Goal: Task Accomplishment & Management: Manage account settings

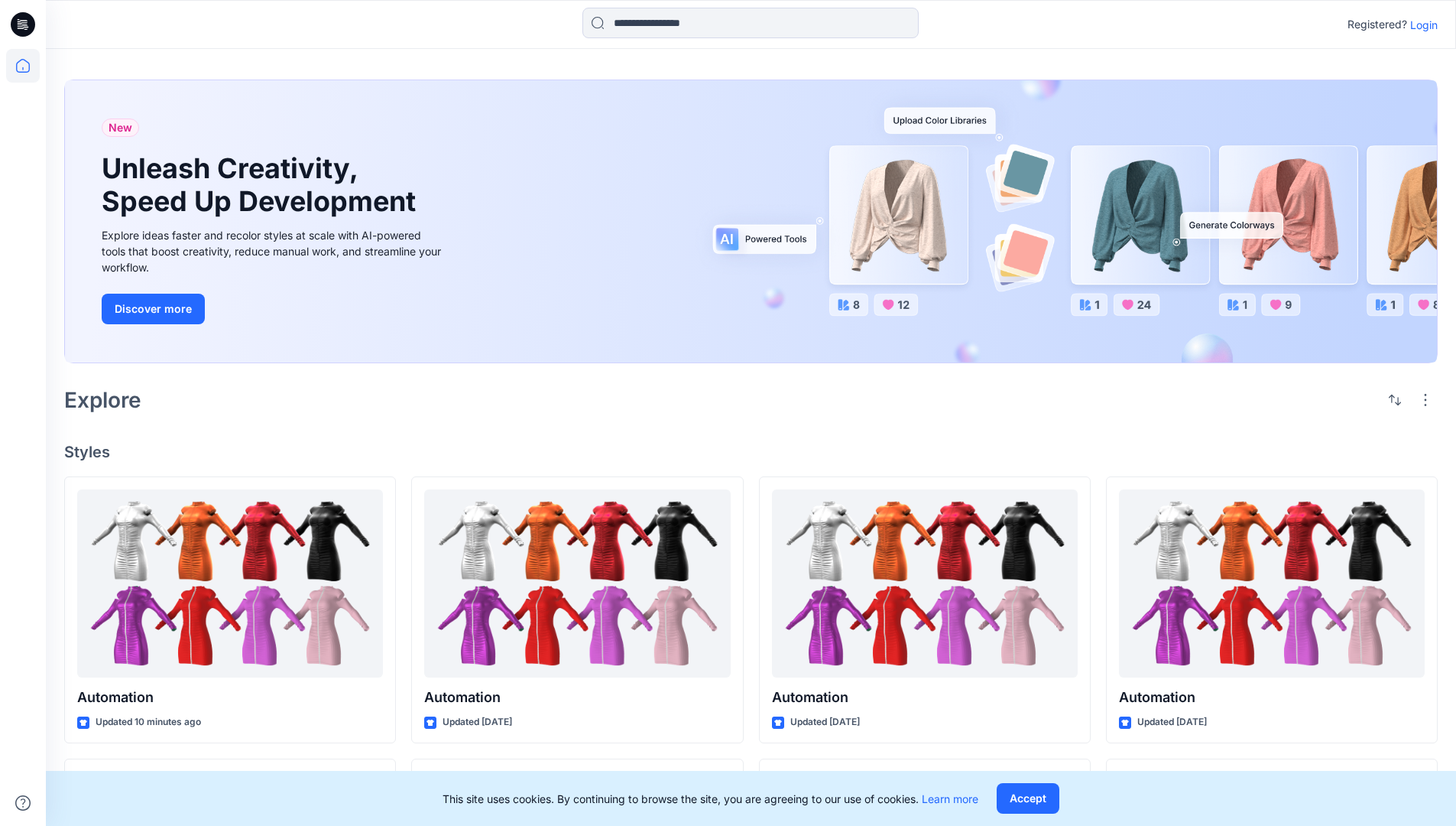
click at [1420, 24] on p "Login" at bounding box center [1424, 24] width 28 height 16
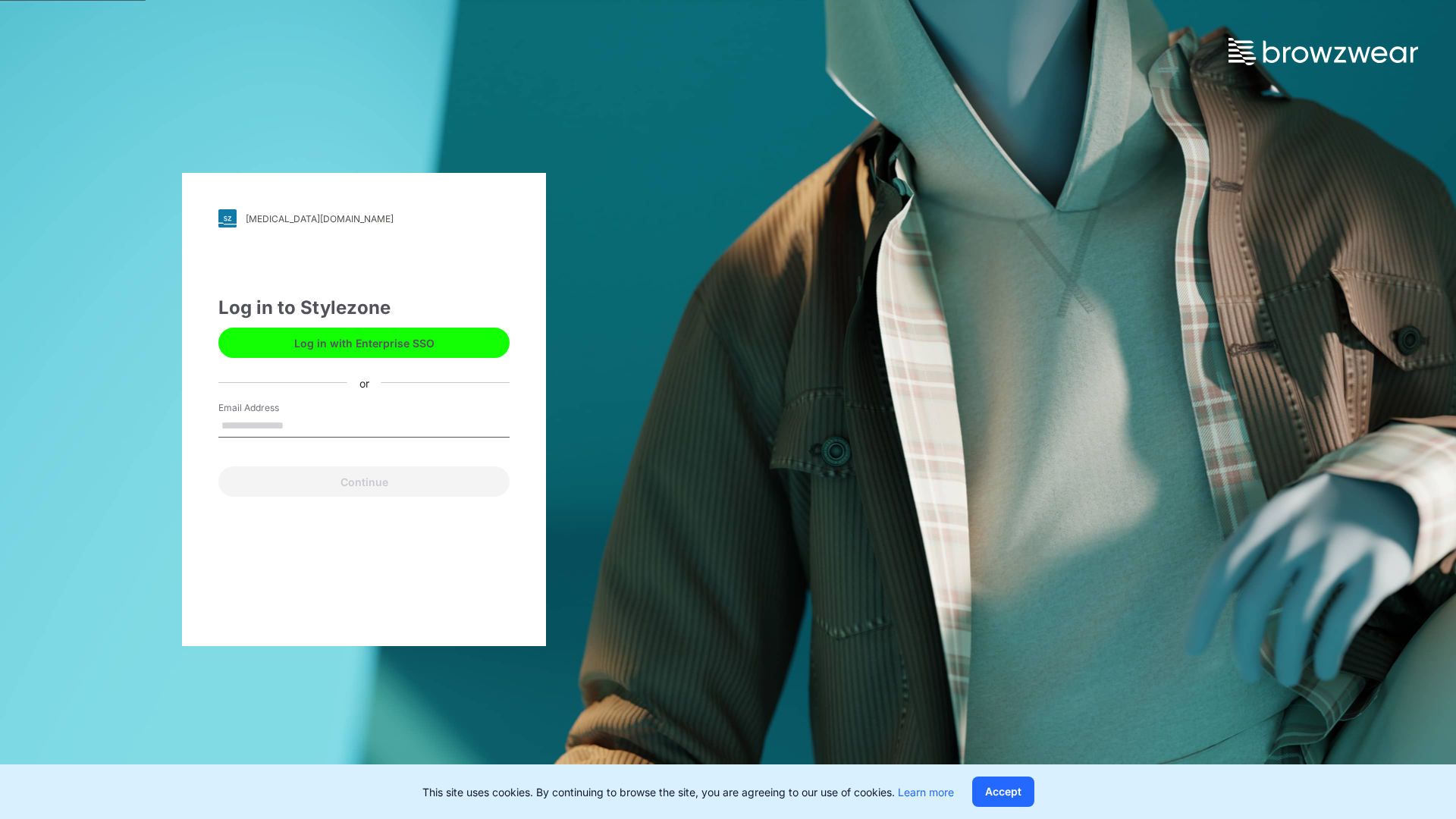
click at [299, 425] on input "Email Address" at bounding box center [364, 425] width 291 height 23
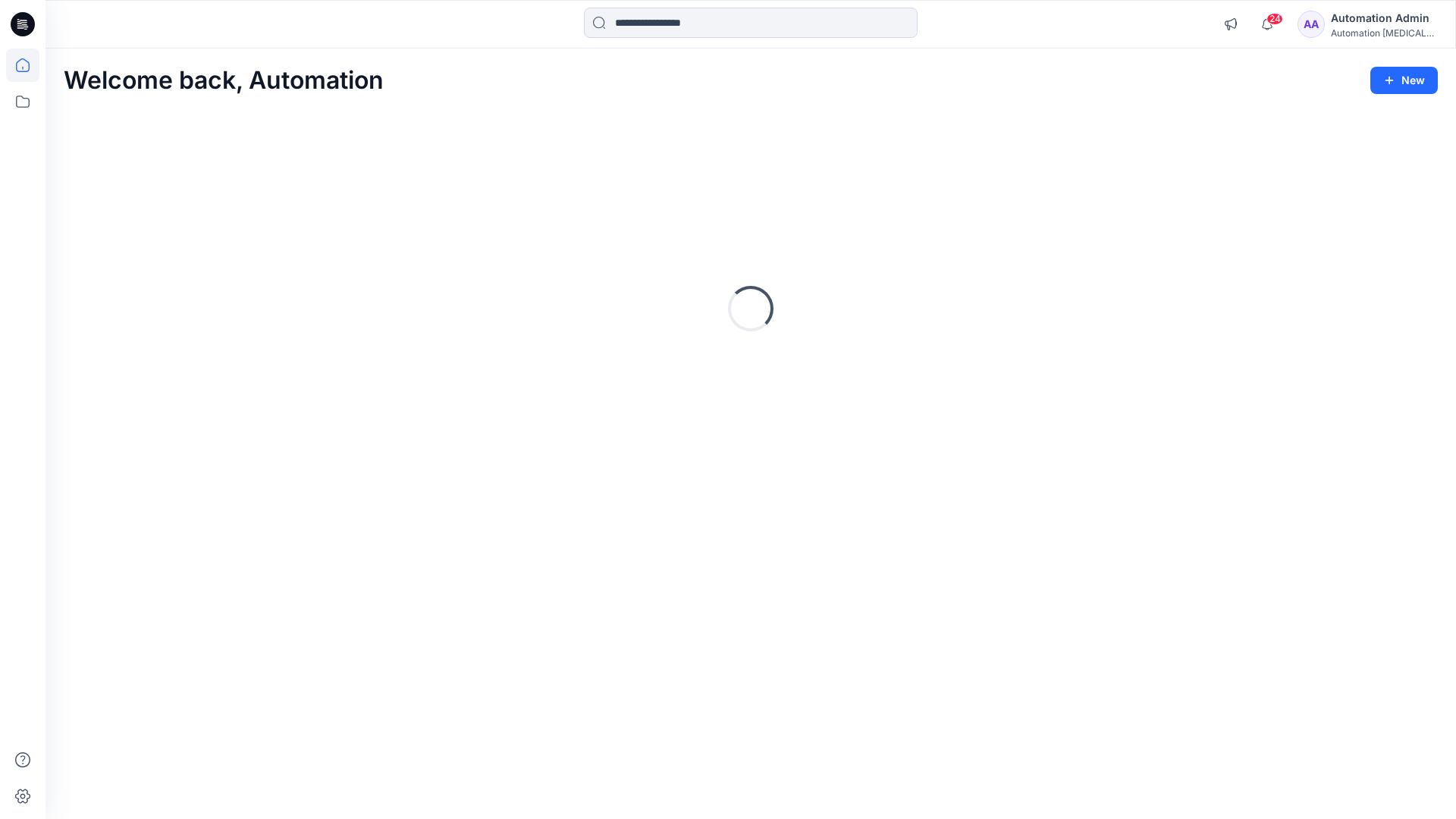
click at [28, 65] on icon at bounding box center [23, 65] width 13 height 13
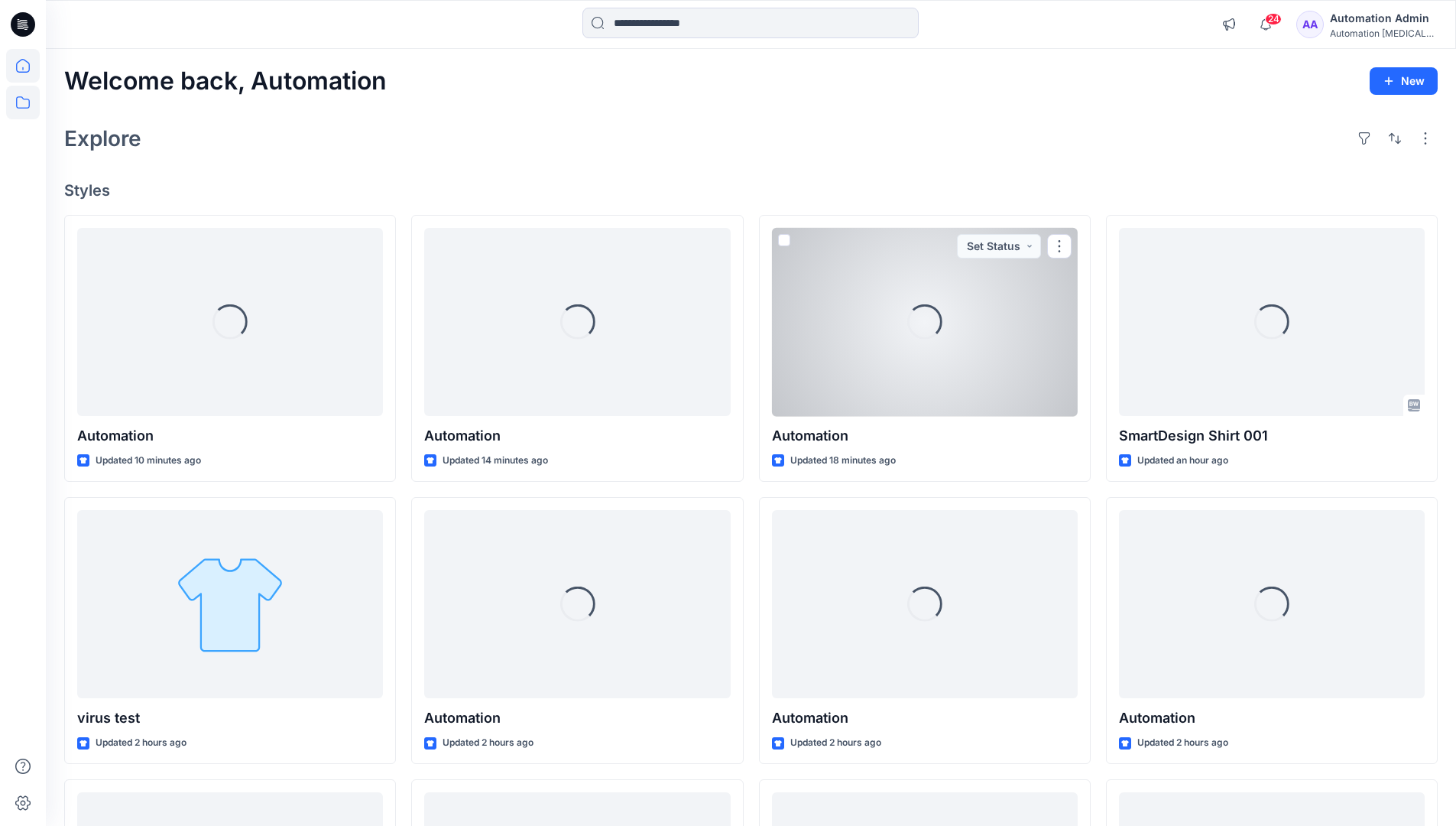
click at [27, 101] on icon at bounding box center [23, 103] width 34 height 34
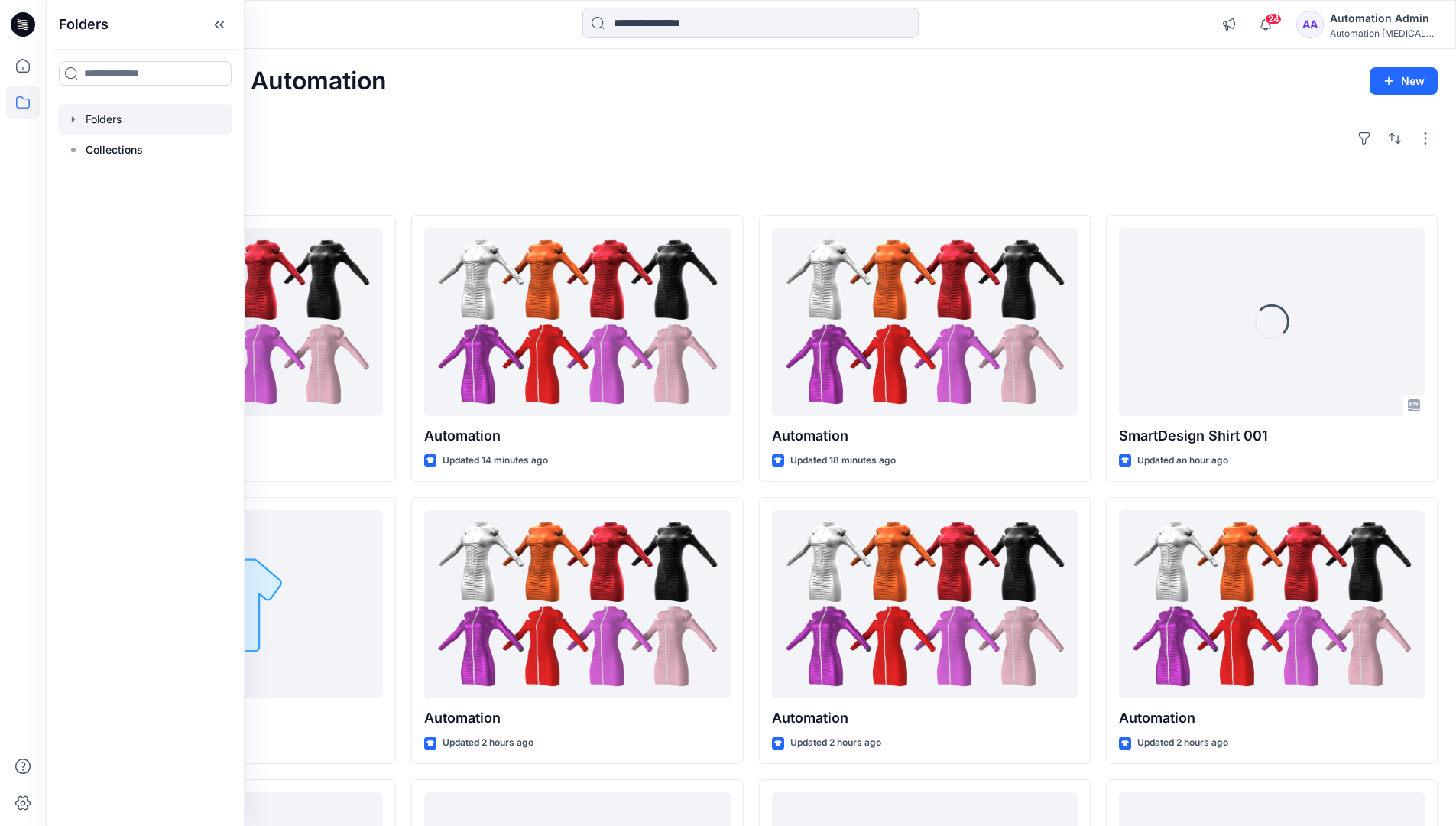
click at [111, 117] on div at bounding box center [145, 119] width 174 height 30
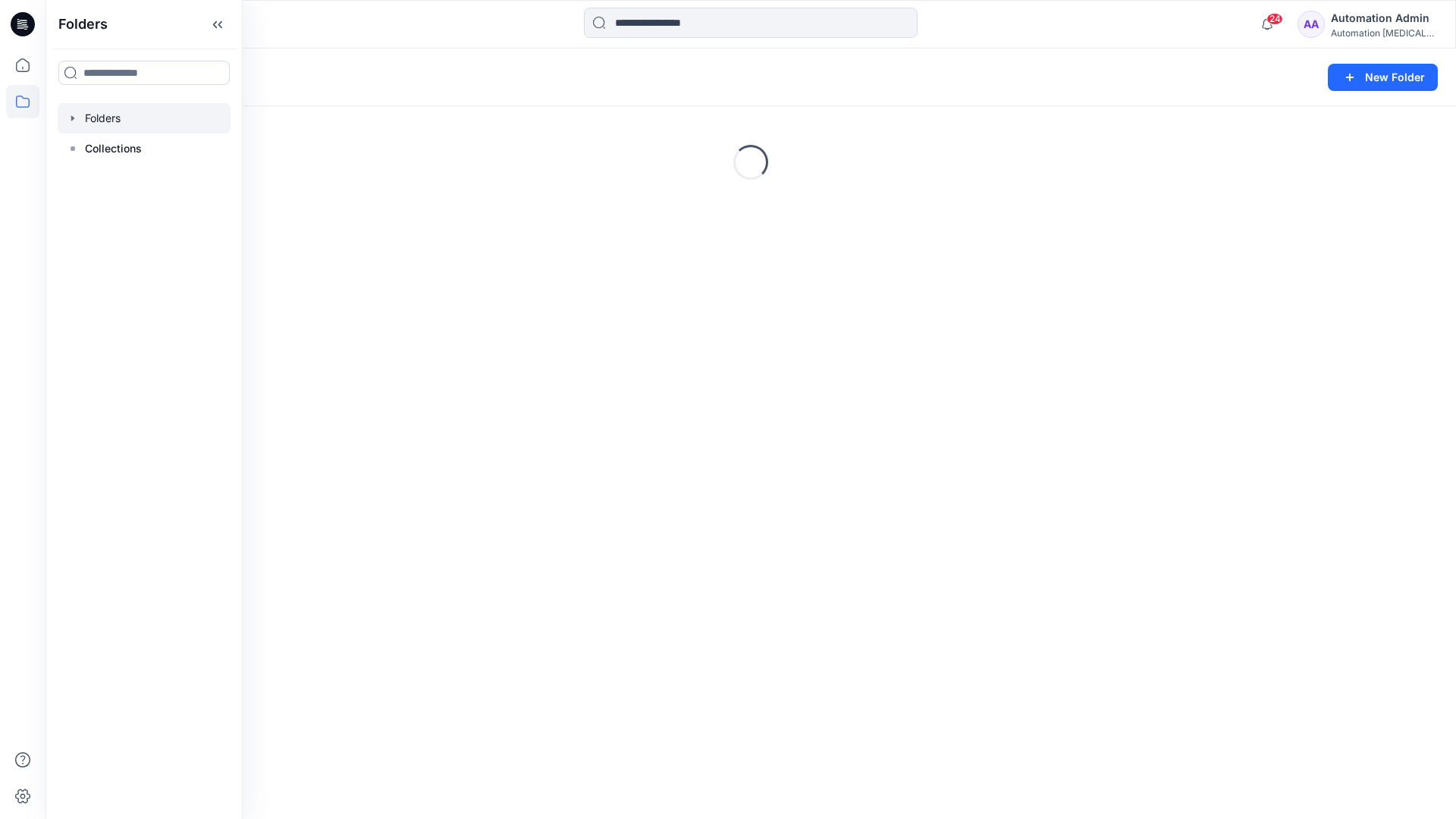
click at [632, 491] on div "Folders New Folder Loading..." at bounding box center [750, 434] width 1410 height 771
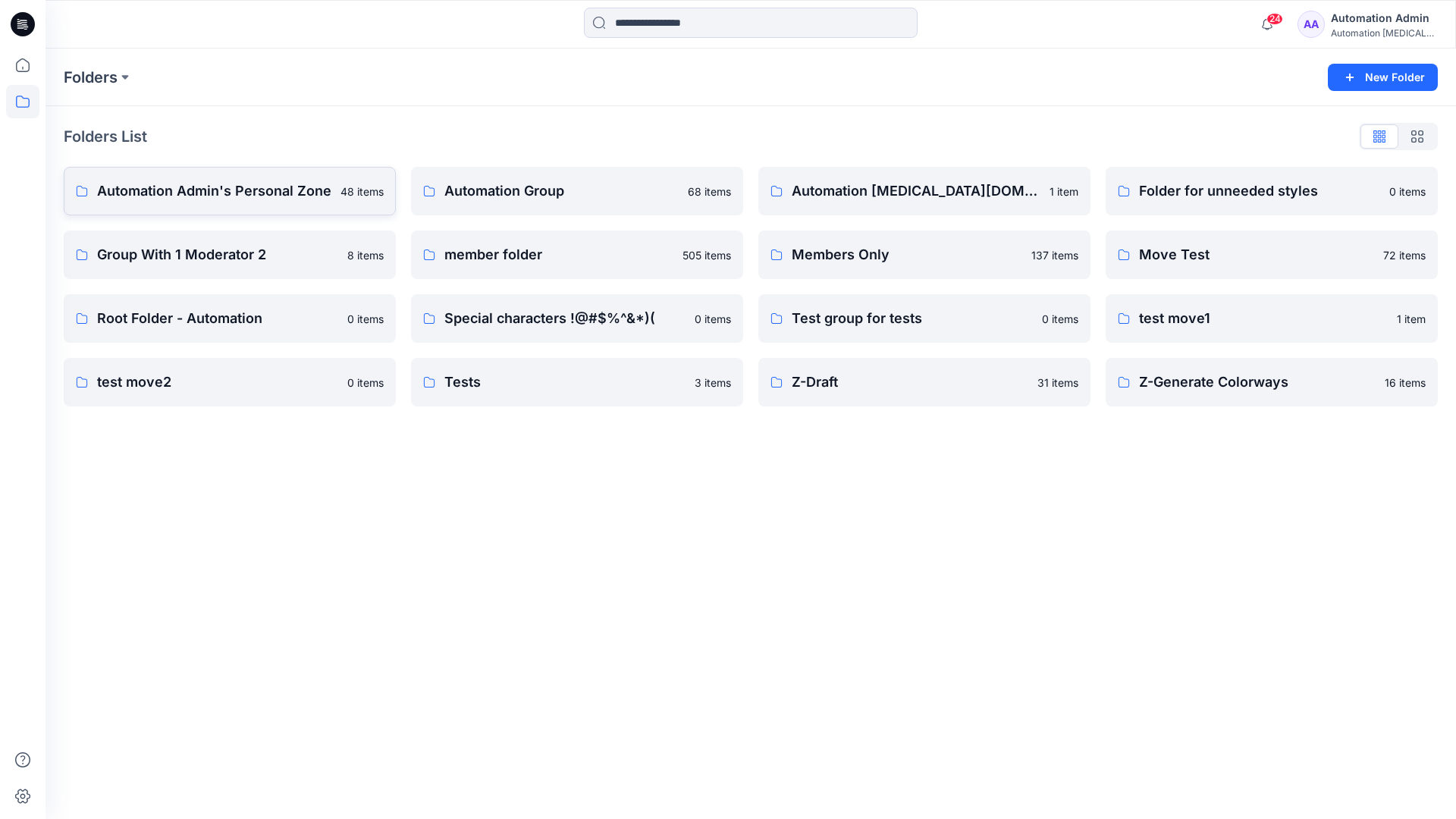
click at [257, 197] on p "Automation Admin's Personal Zone" at bounding box center [214, 191] width 234 height 21
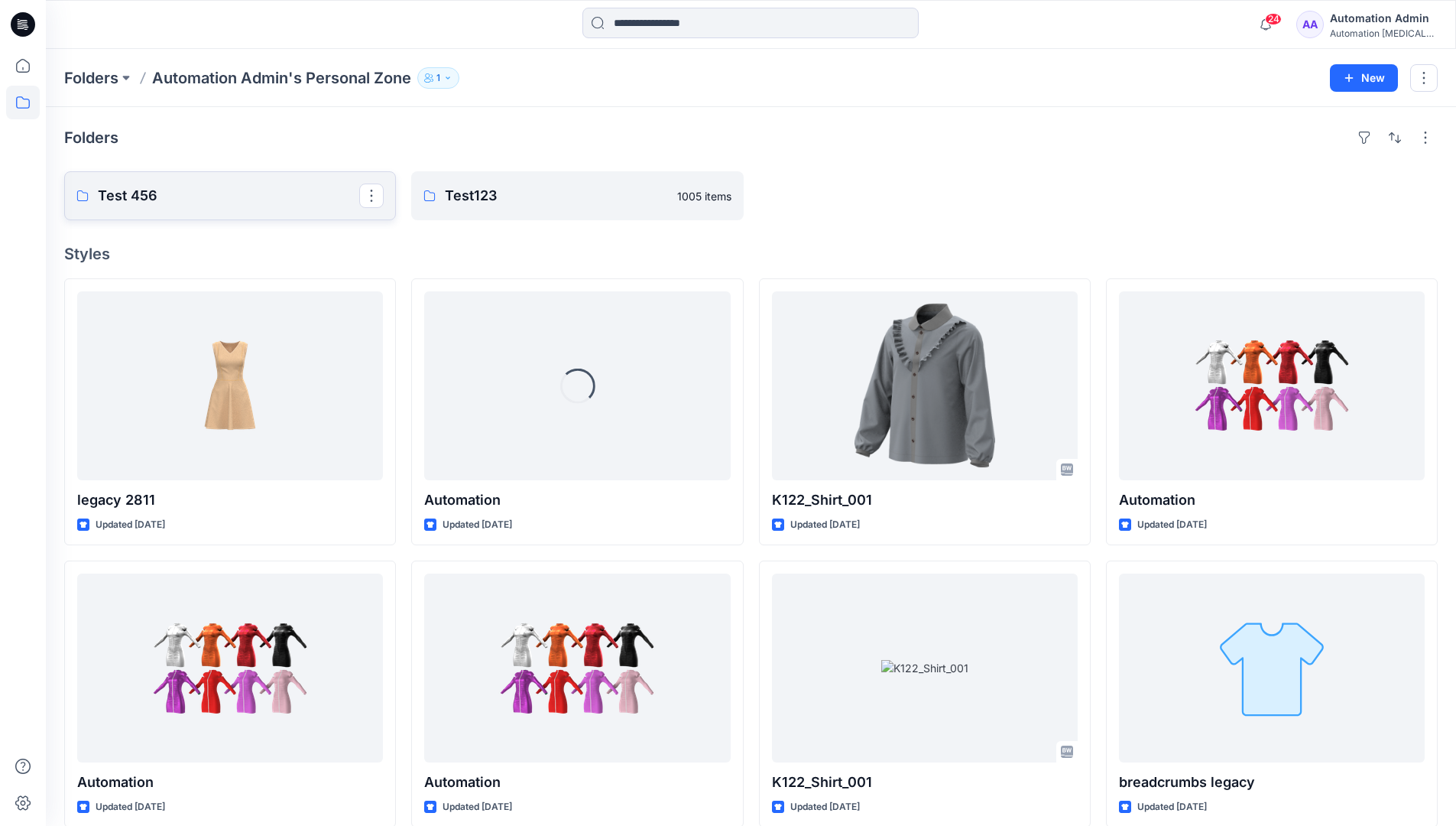
click at [222, 207] on link "Test 456" at bounding box center [230, 196] width 332 height 49
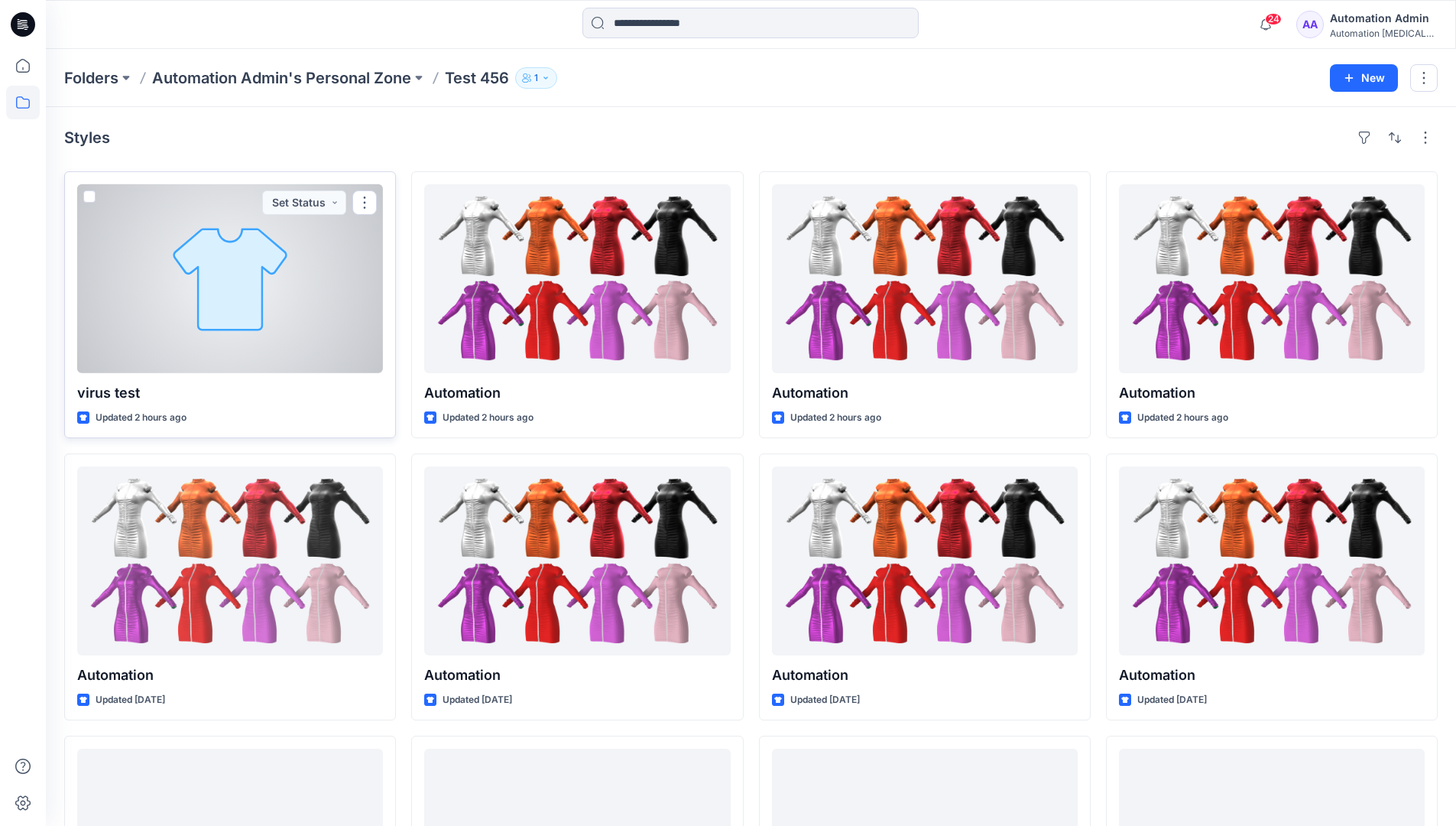
click at [90, 197] on span at bounding box center [89, 196] width 13 height 13
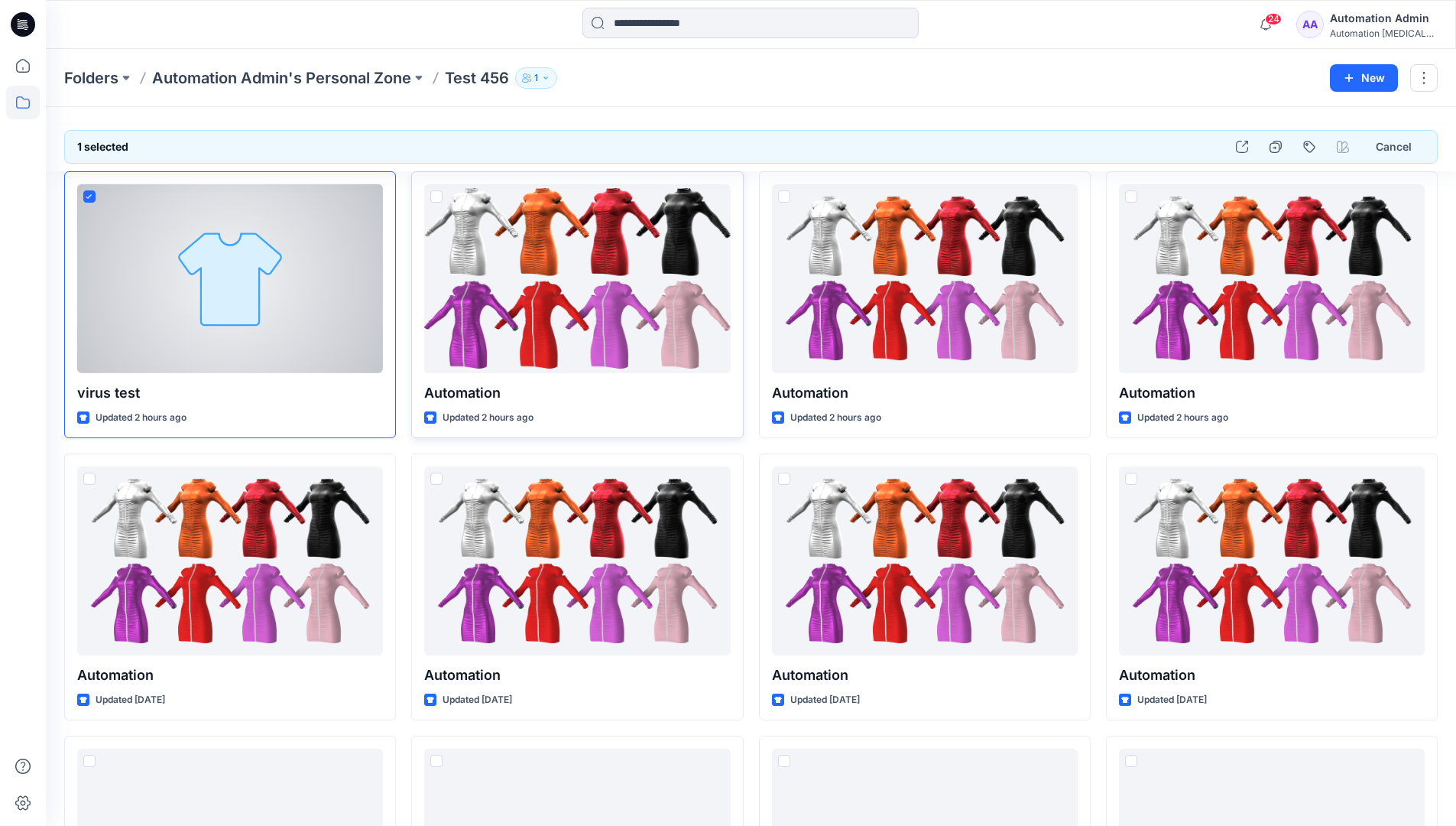
click at [436, 196] on span at bounding box center [436, 196] width 13 height 13
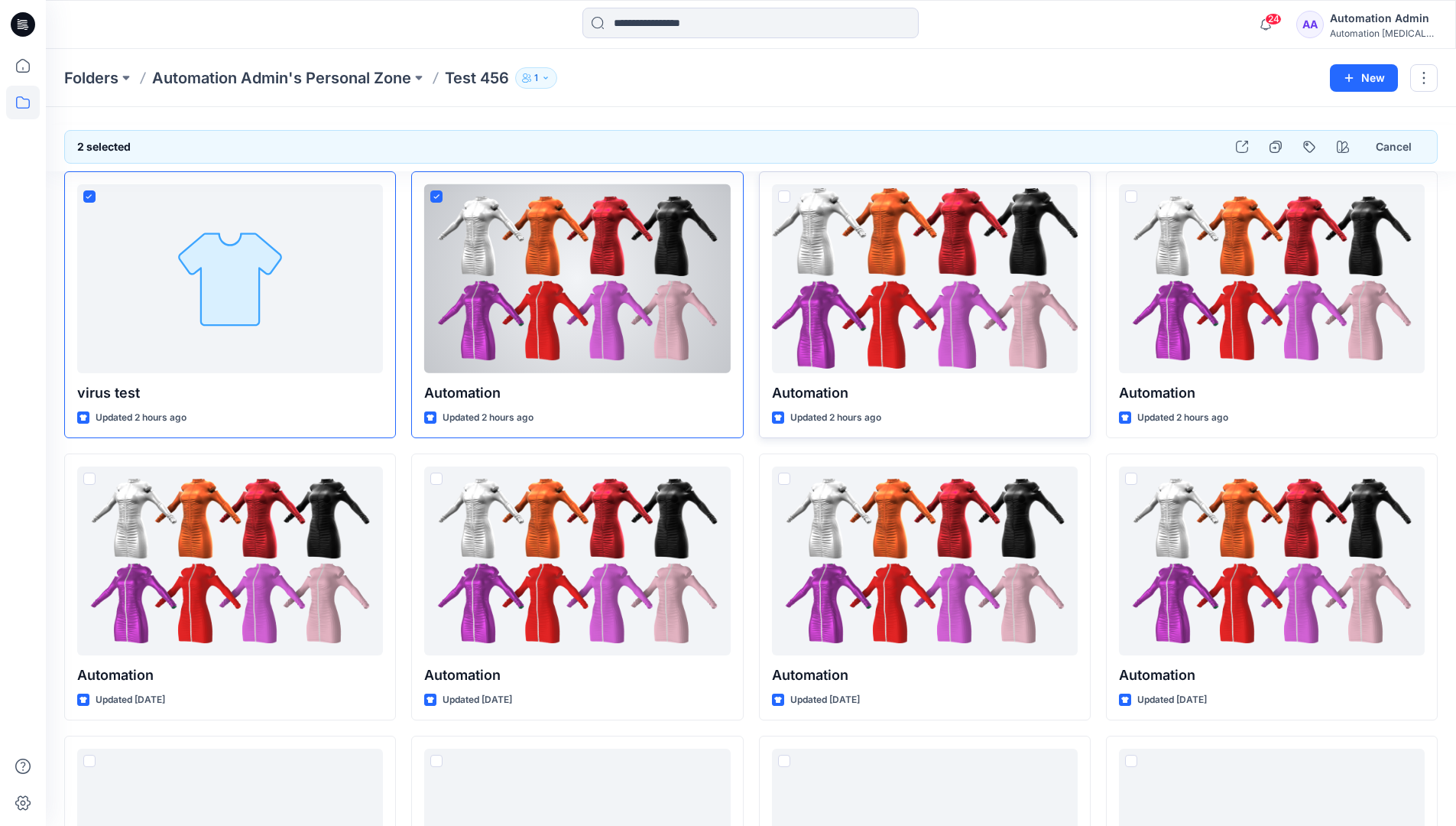
click at [784, 198] on span at bounding box center [784, 196] width 13 height 13
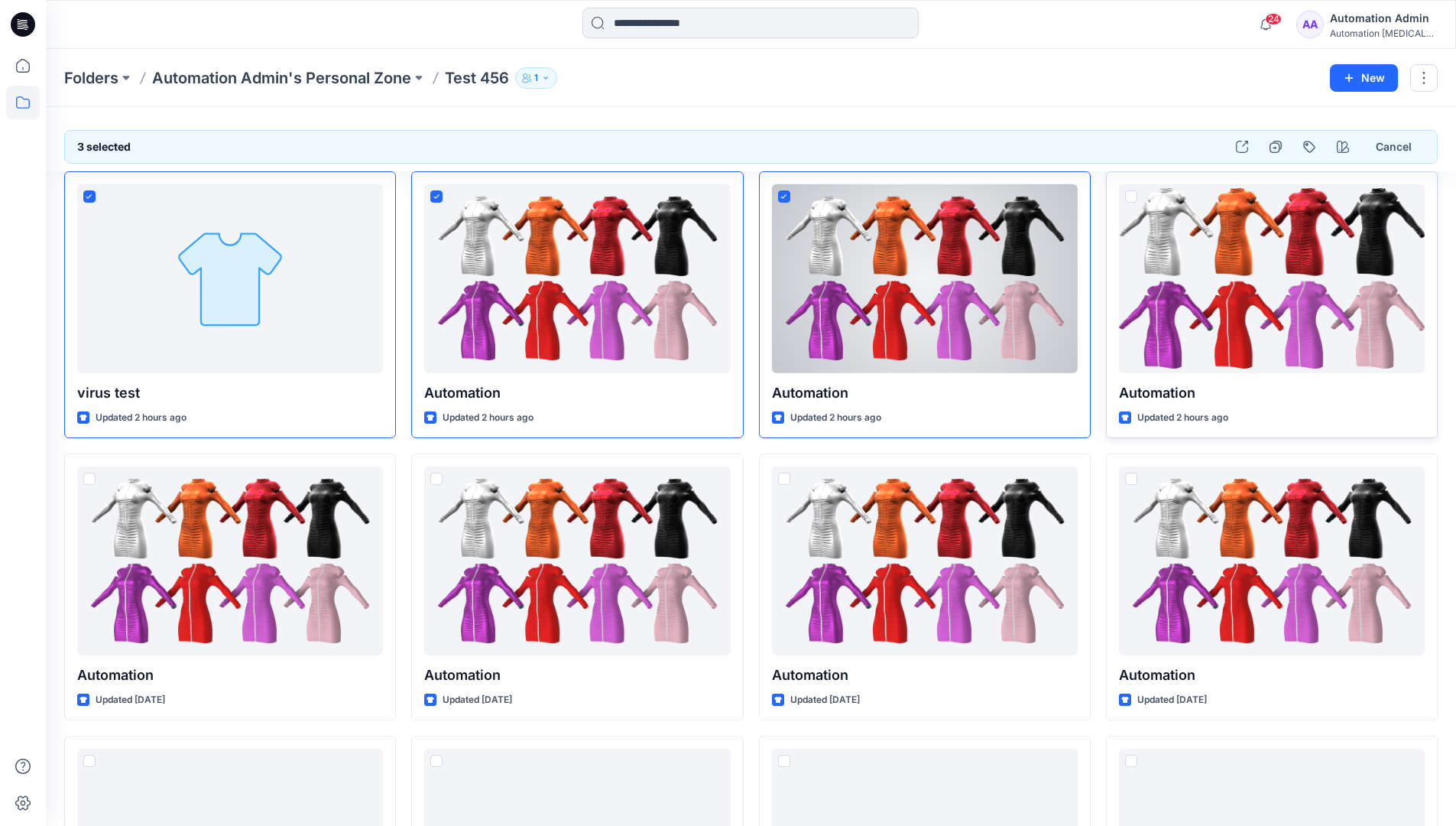
click at [1135, 194] on span at bounding box center [1131, 196] width 13 height 13
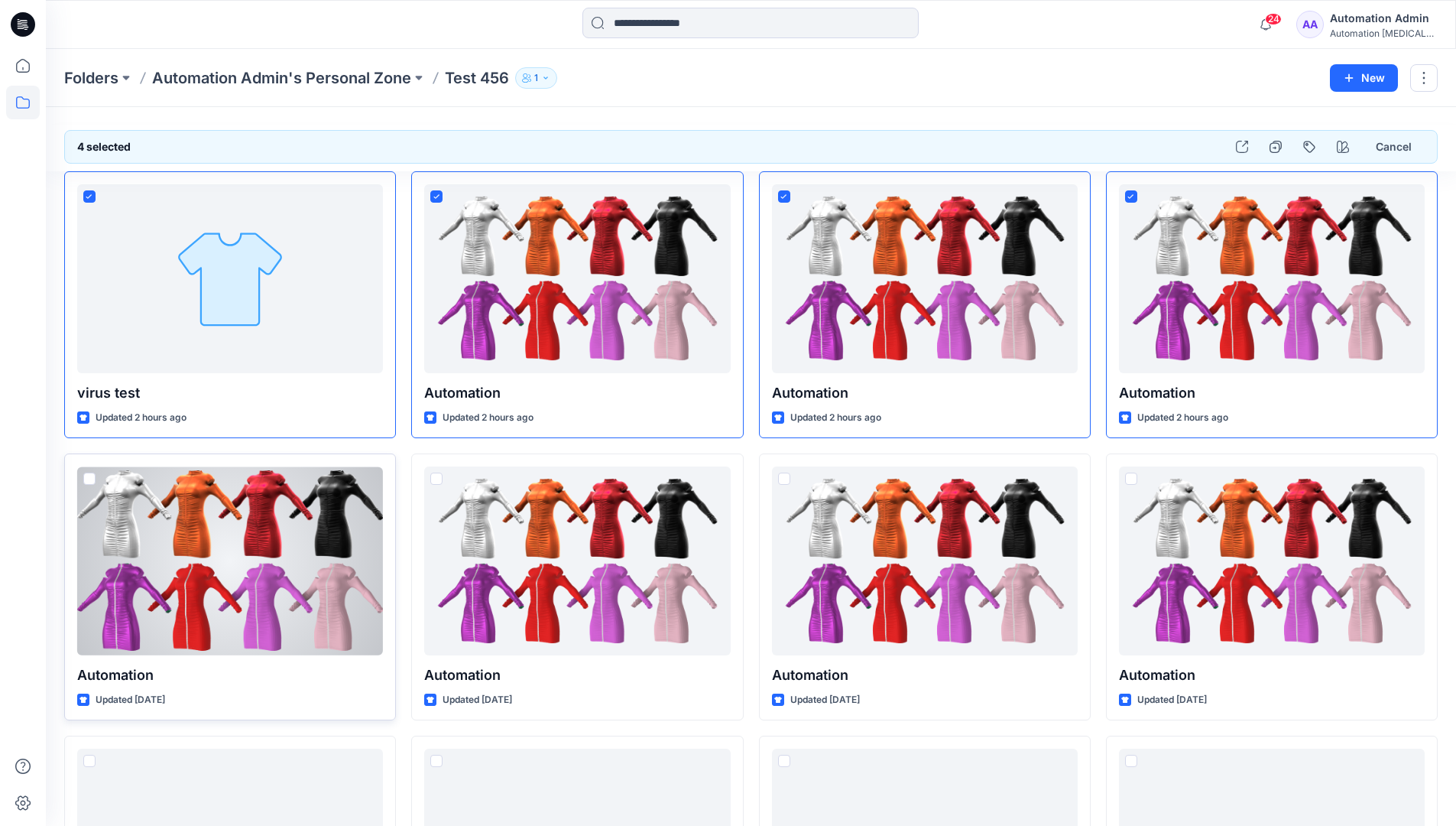
click at [91, 482] on span at bounding box center [89, 479] width 13 height 13
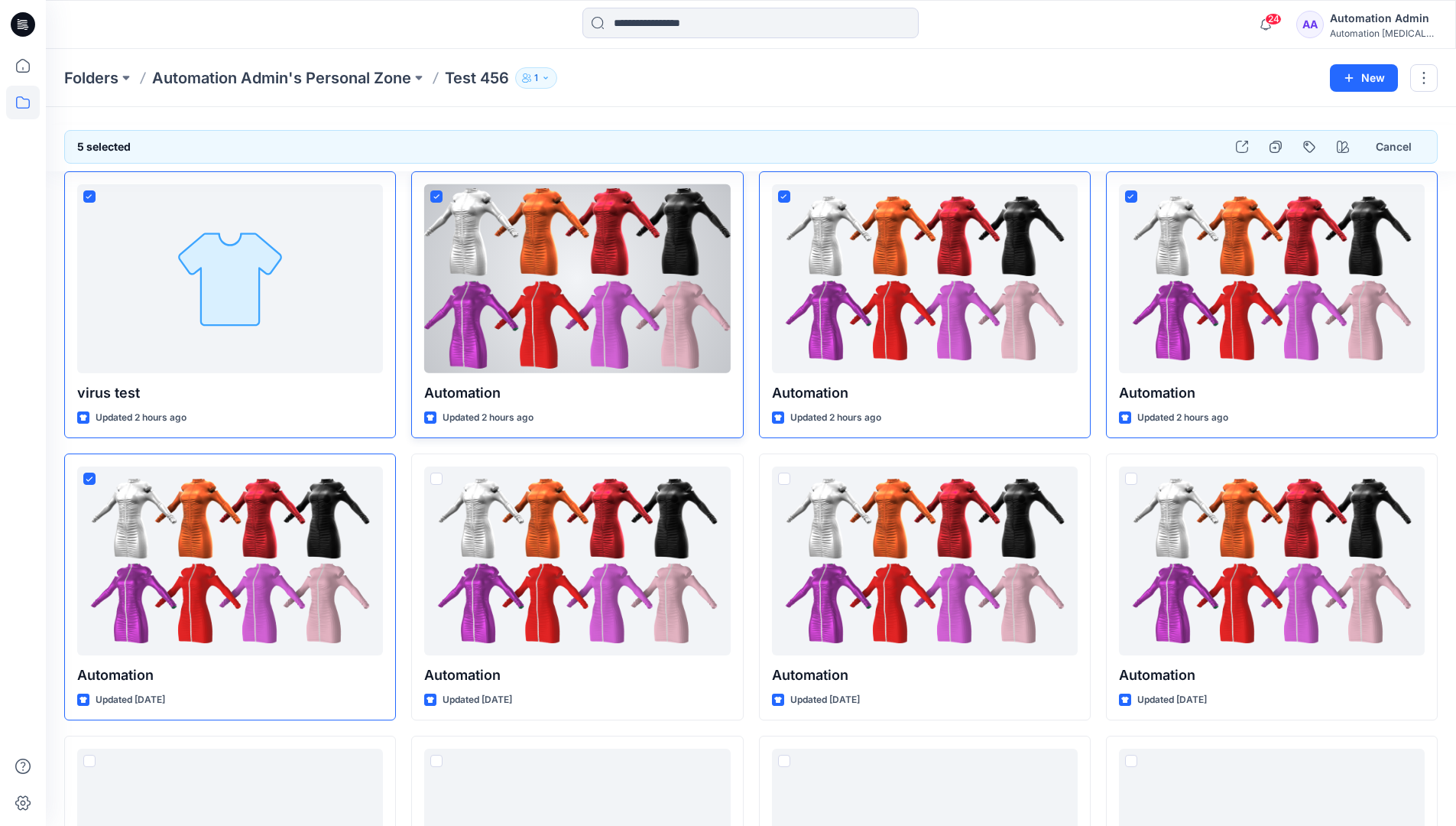
click at [438, 196] on icon at bounding box center [436, 196] width 6 height 4
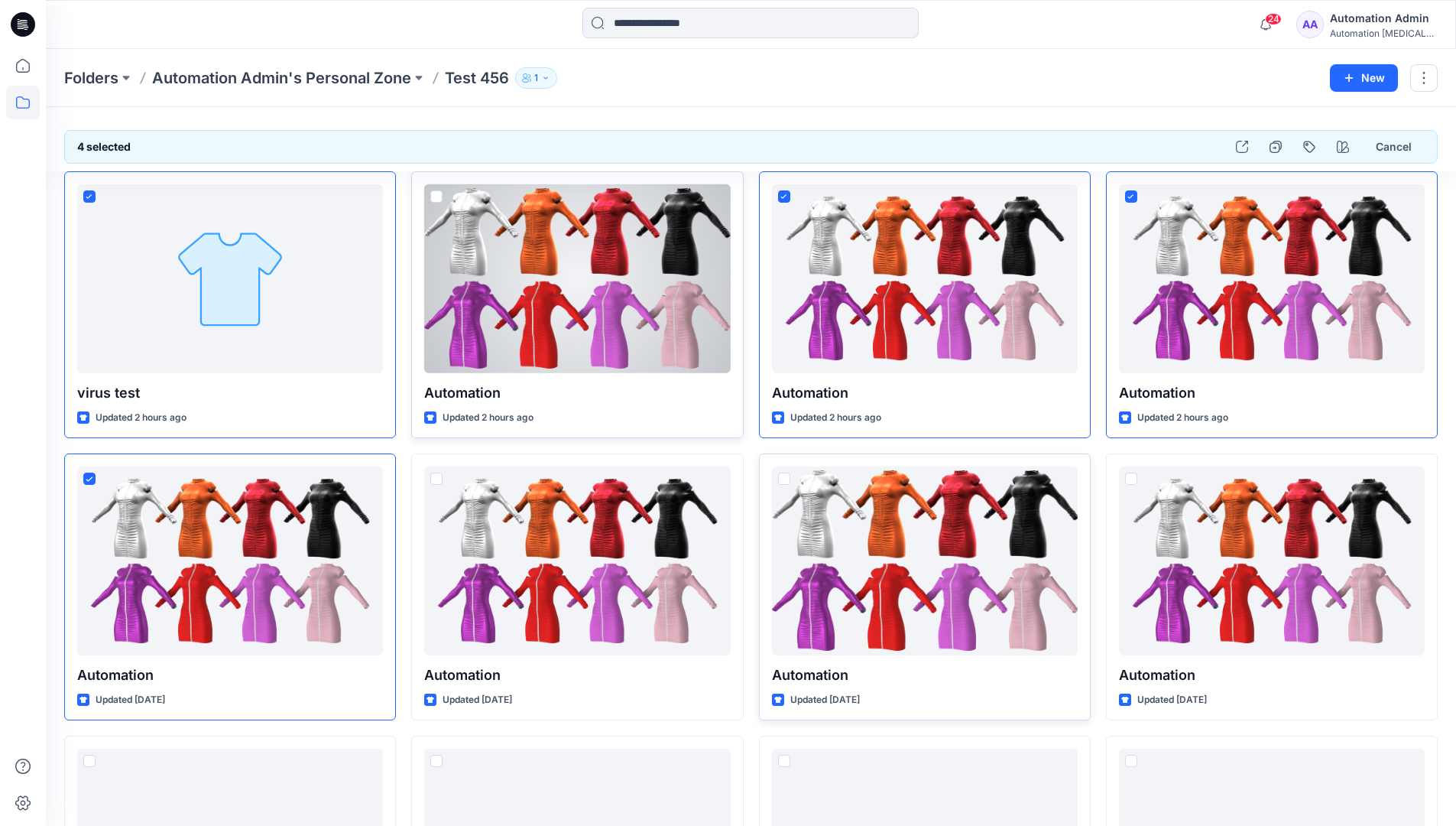
click at [785, 482] on span at bounding box center [784, 479] width 13 height 13
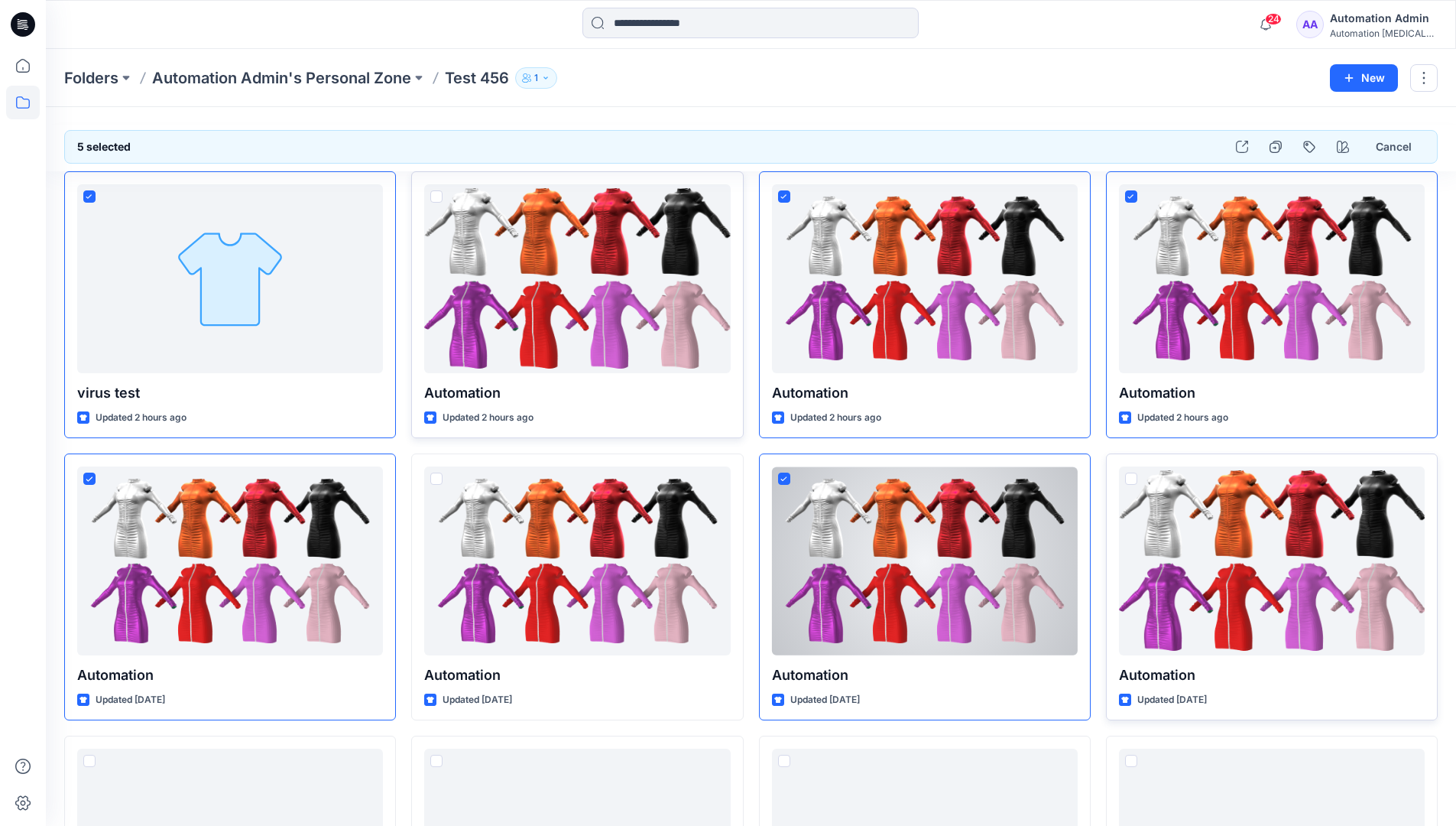
click at [1133, 480] on span at bounding box center [1131, 479] width 13 height 13
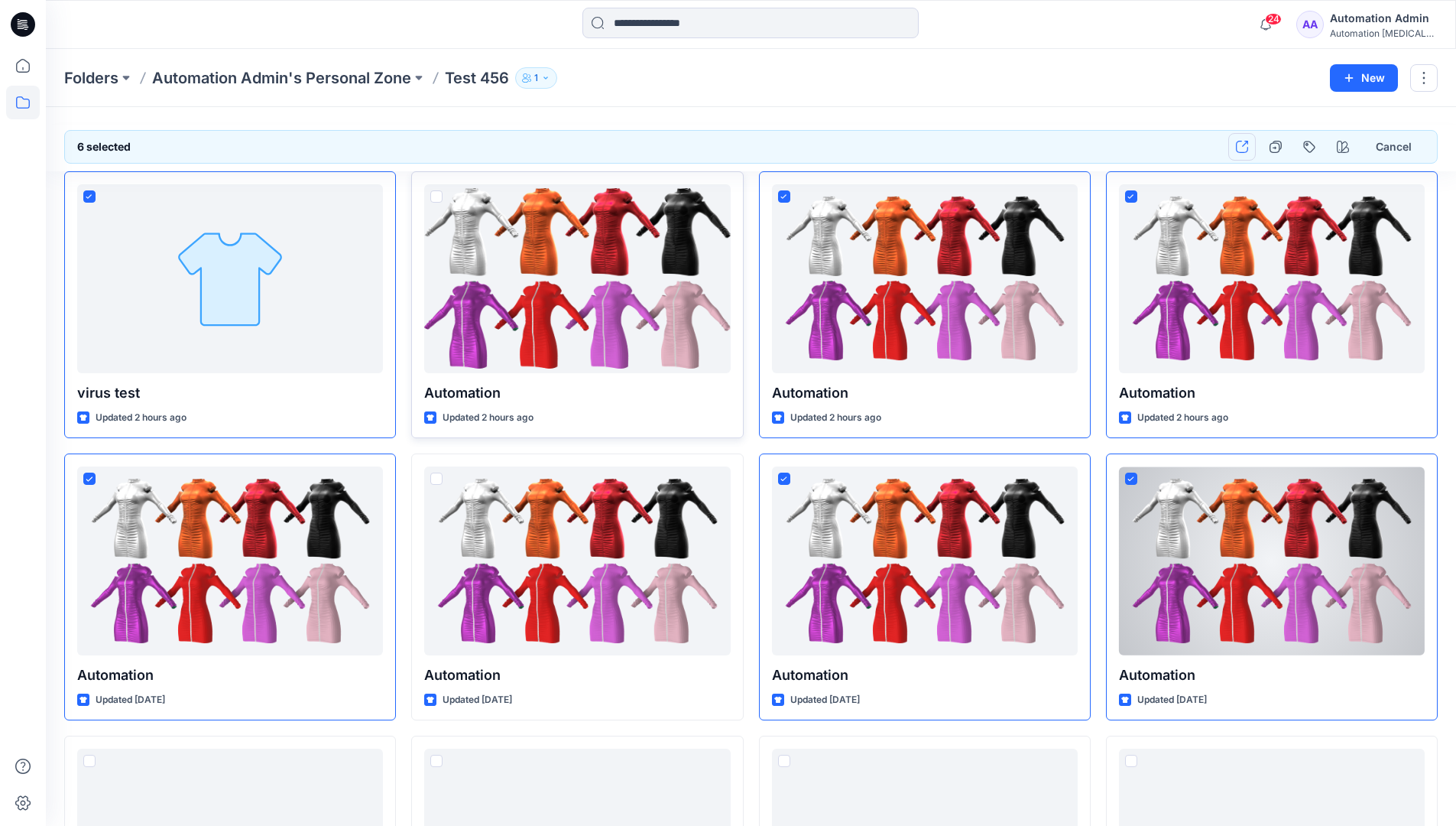
click at [1245, 150] on icon "button" at bounding box center [1242, 147] width 13 height 13
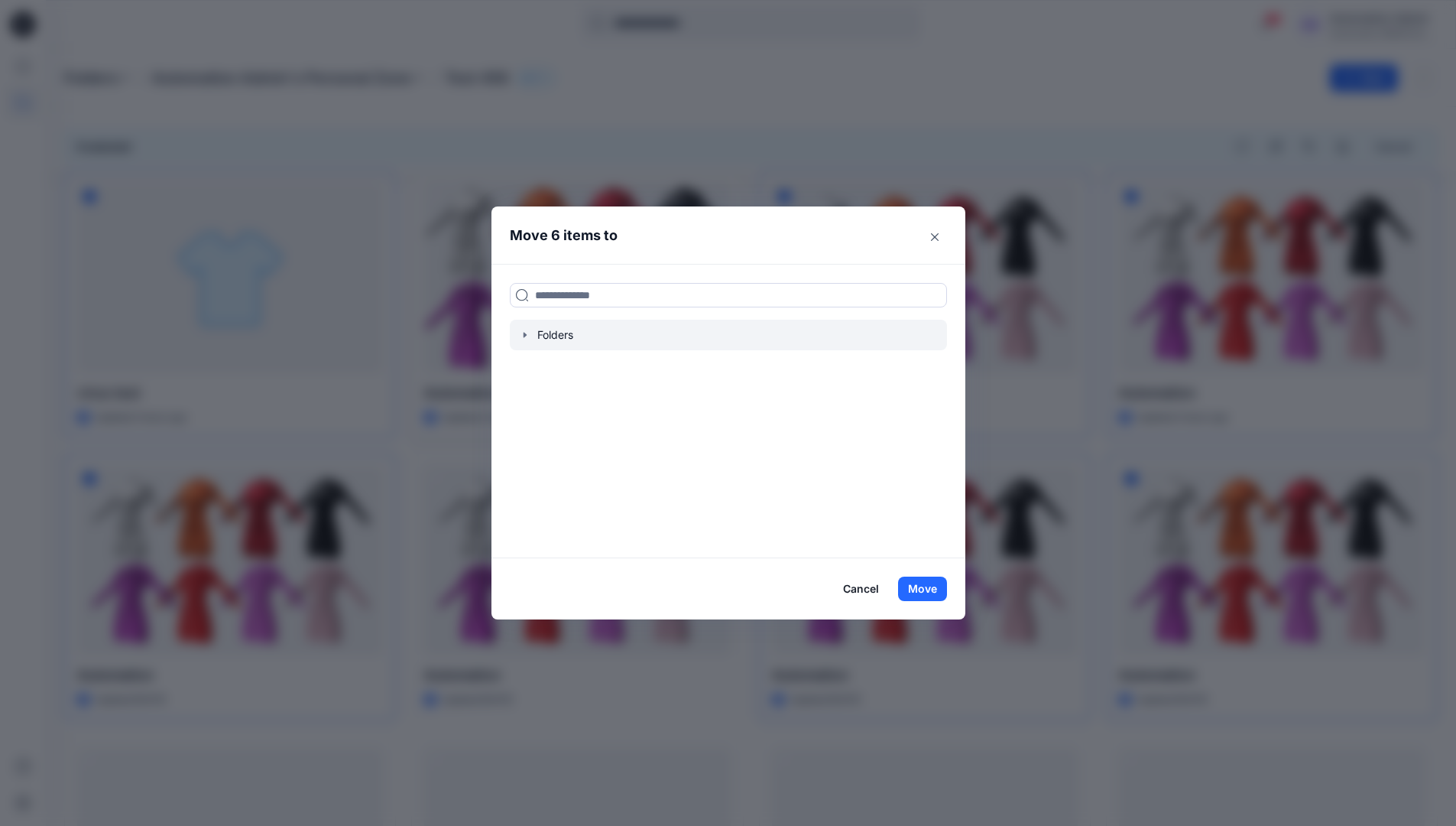
click at [530, 339] on icon "button" at bounding box center [525, 335] width 13 height 13
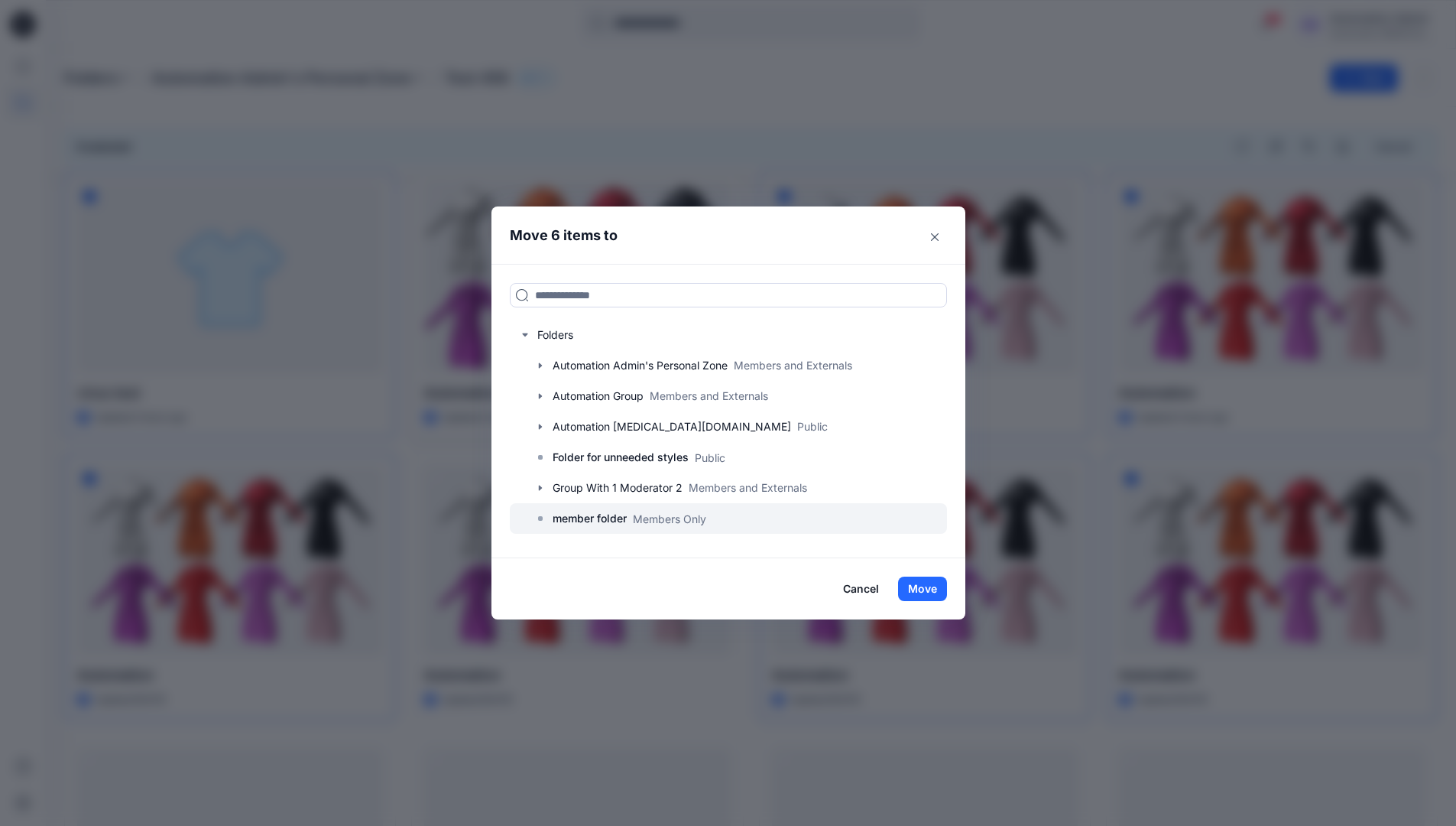
click at [600, 514] on p "member folder" at bounding box center [590, 518] width 74 height 19
click at [922, 584] on button "Move" at bounding box center [923, 588] width 49 height 24
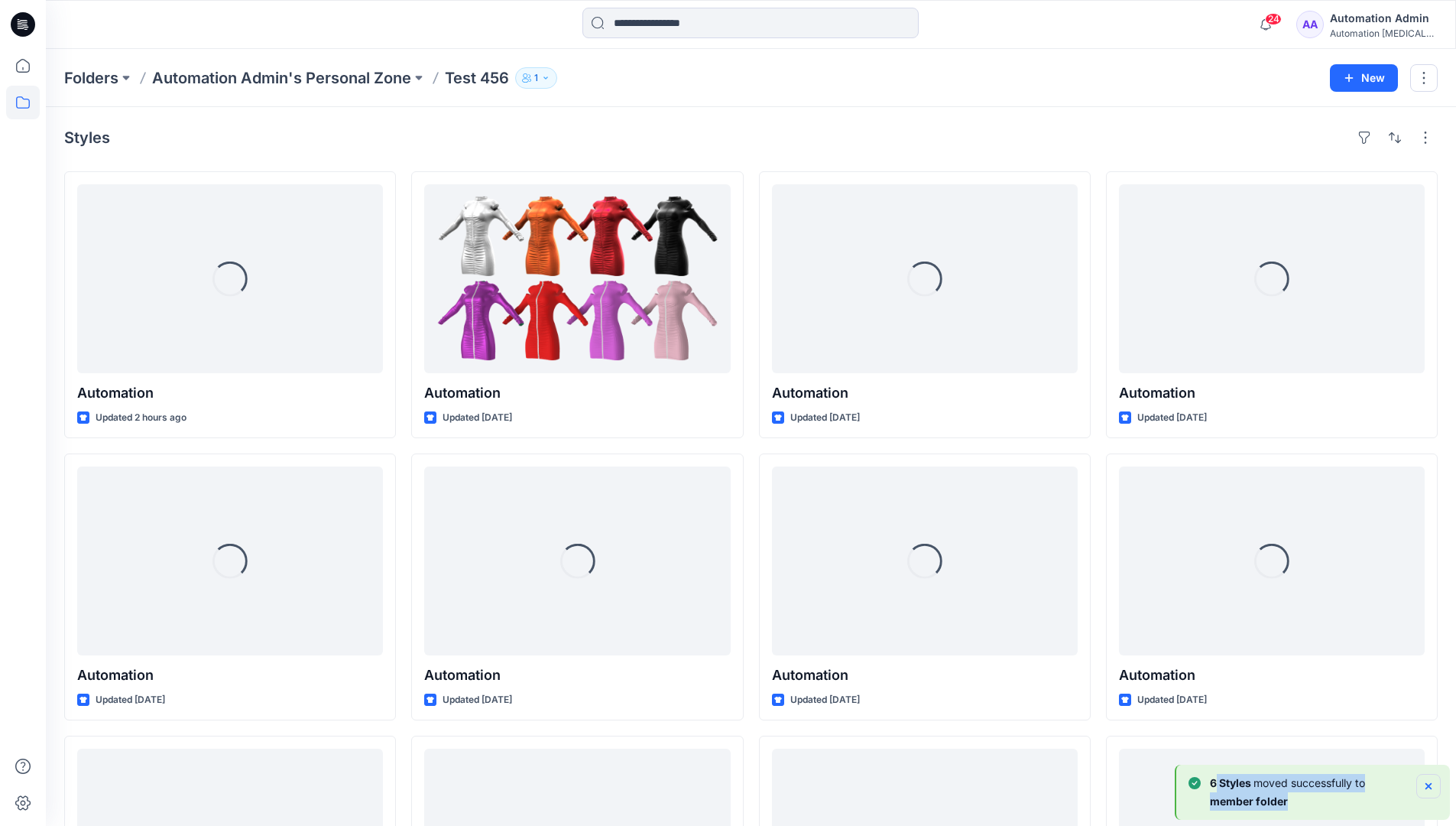
drag, startPoint x: 922, startPoint y: 584, endPoint x: 1429, endPoint y: 784, distance: 545.0
click at [1429, 784] on div "6 Styles moved successfully to member folder" at bounding box center [1314, 792] width 252 height 37
click at [1427, 784] on icon "Notifications-bottom-right" at bounding box center [1428, 786] width 6 height 6
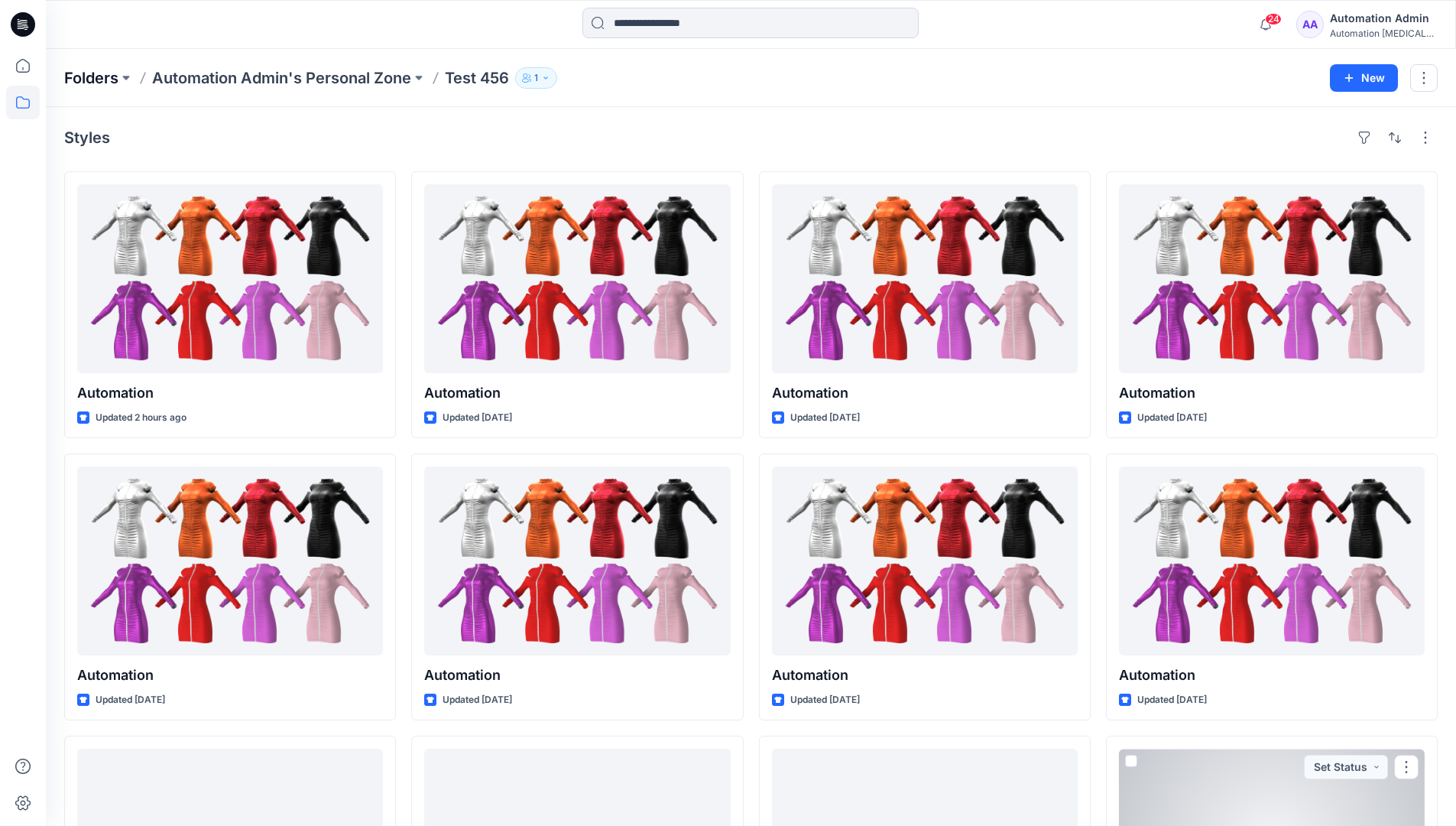
click at [93, 78] on p "Folders" at bounding box center [91, 78] width 54 height 21
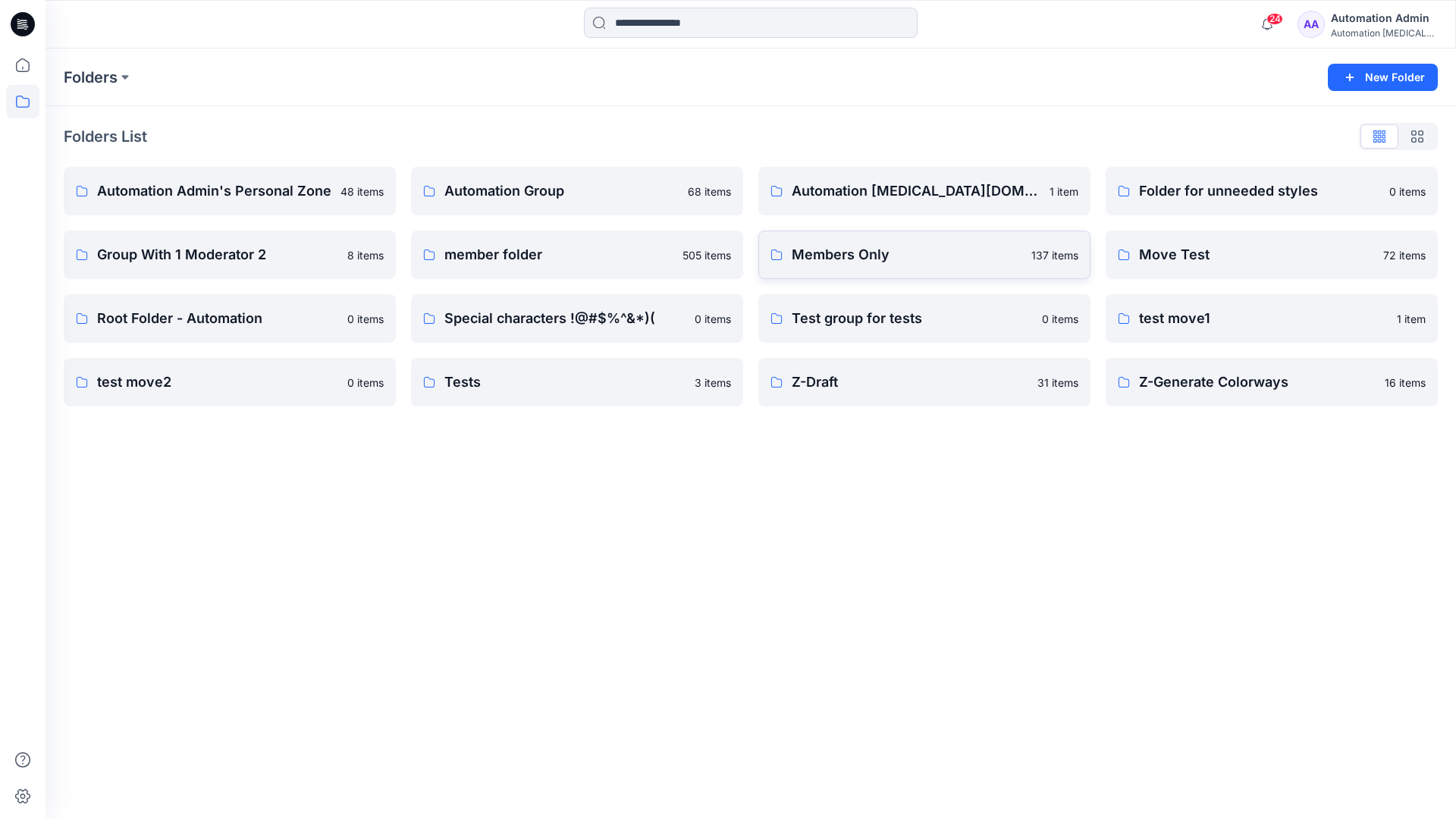
click at [838, 260] on p "Members Only" at bounding box center [907, 254] width 231 height 21
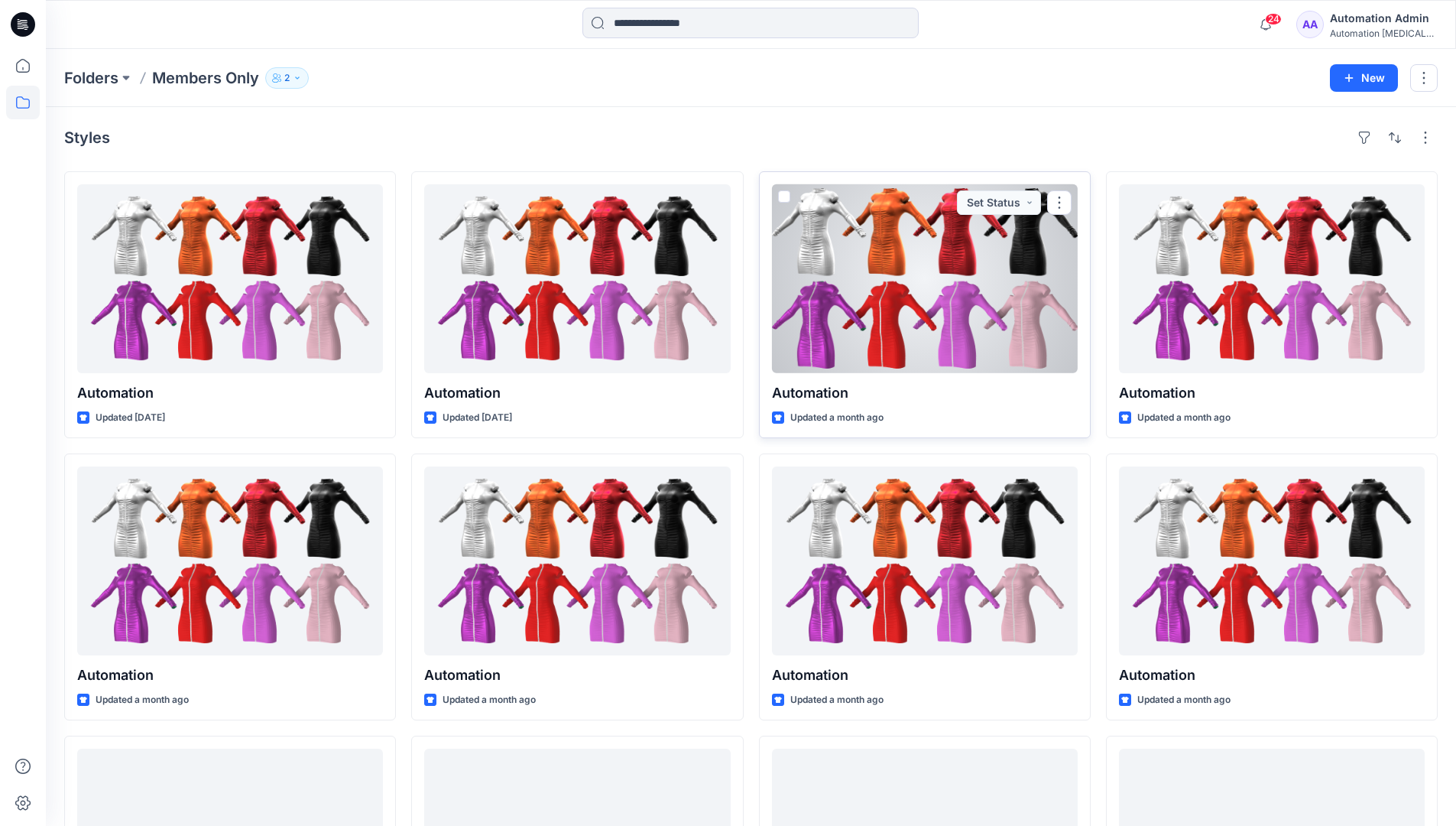
click at [782, 201] on span at bounding box center [784, 196] width 13 height 13
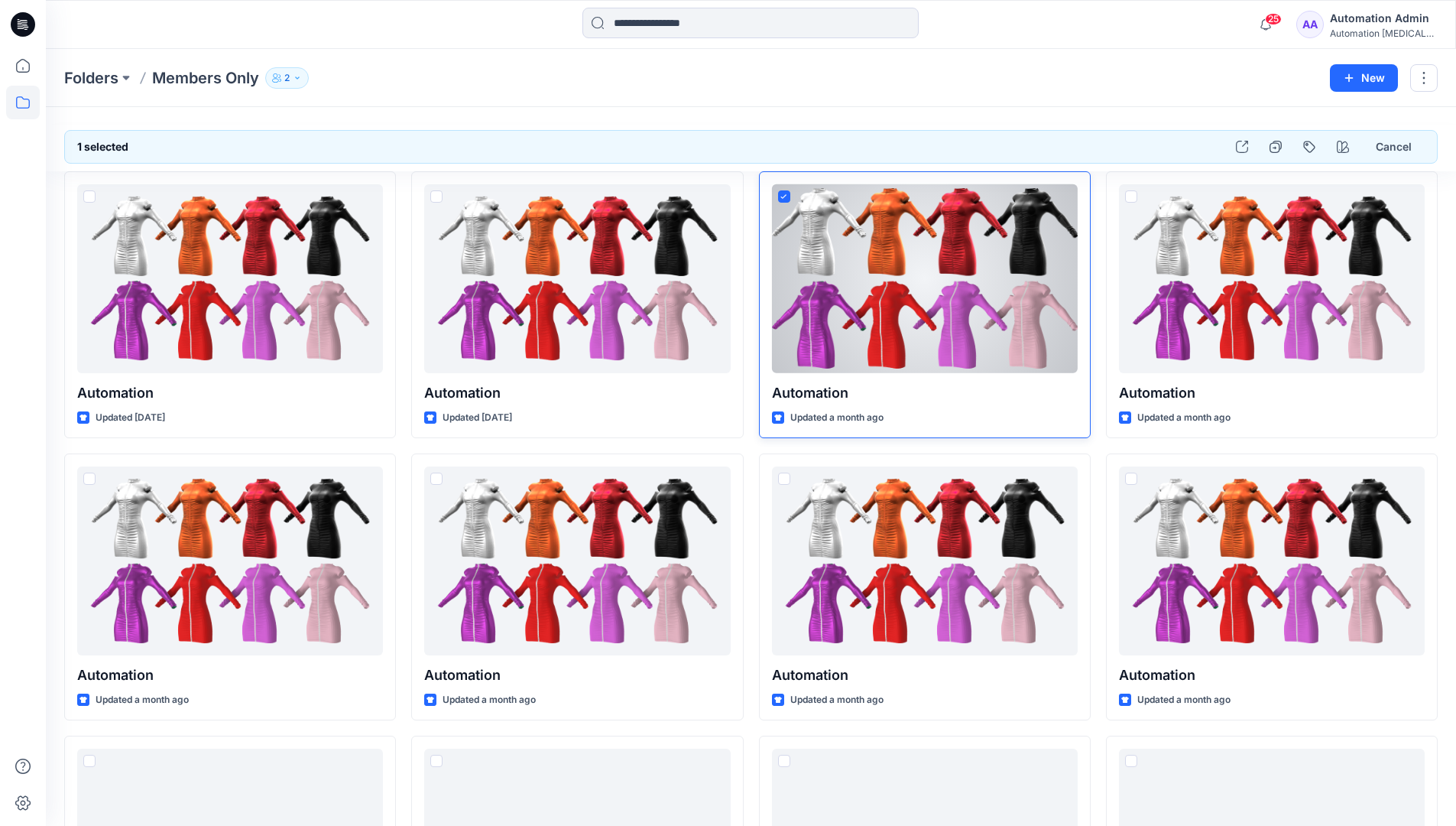
click at [787, 201] on span at bounding box center [784, 196] width 13 height 13
